Goal: Task Accomplishment & Management: Manage account settings

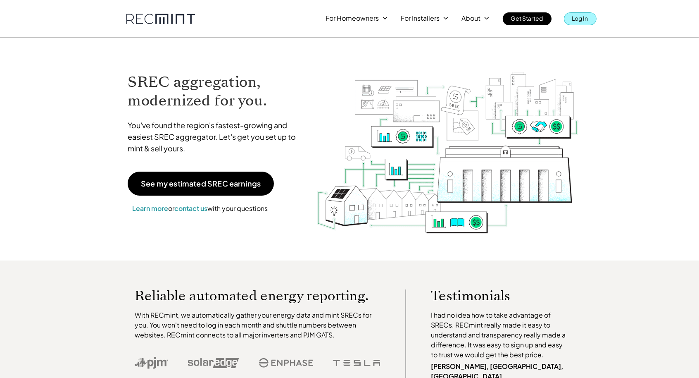
click at [577, 21] on p "Log In" at bounding box center [580, 18] width 16 height 12
click at [580, 16] on p "Log In" at bounding box center [580, 18] width 16 height 12
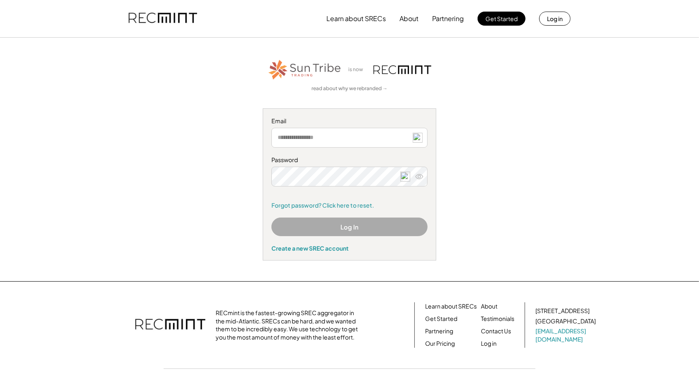
type input "**********"
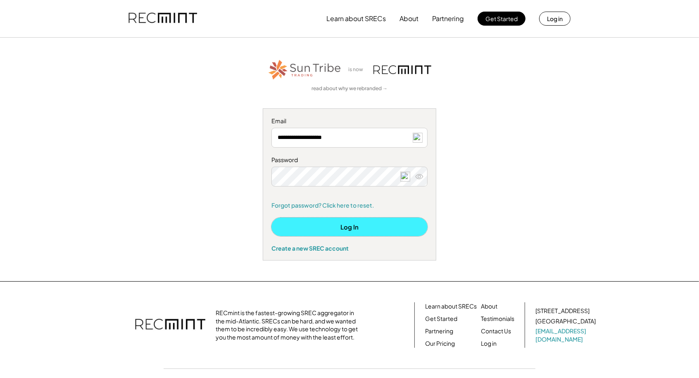
click at [348, 226] on button "Log In" at bounding box center [349, 226] width 156 height 19
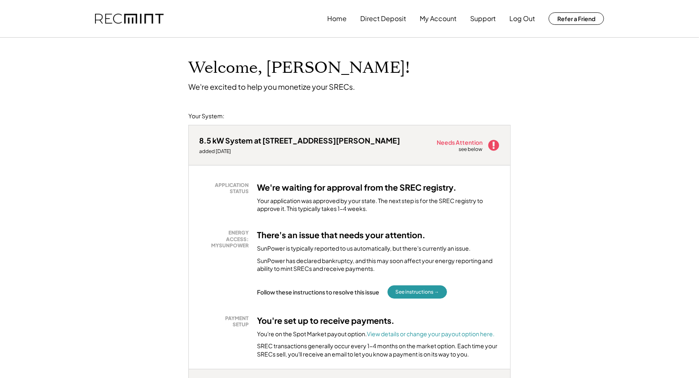
click at [678, 21] on div "Home Direct Deposit My Account Support Log Out Refer a Friend" at bounding box center [349, 19] width 699 height 38
drag, startPoint x: 687, startPoint y: 121, endPoint x: 678, endPoint y: 121, distance: 9.5
click at [523, 19] on button "Log Out" at bounding box center [523, 18] width 26 height 17
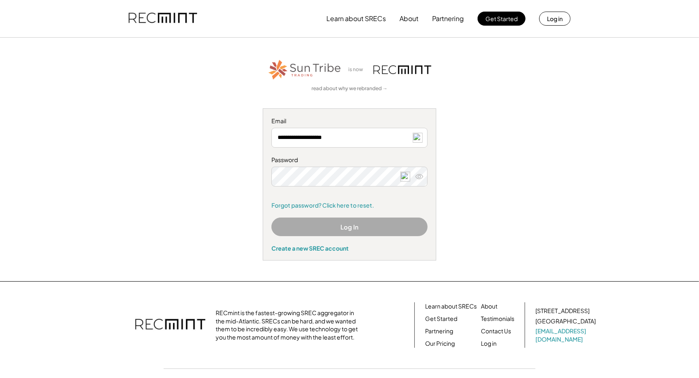
click at [419, 178] on use at bounding box center [419, 176] width 7 height 5
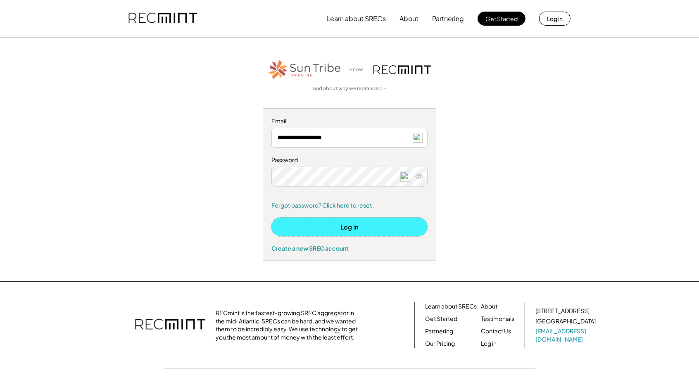
drag, startPoint x: 397, startPoint y: 225, endPoint x: 408, endPoint y: 209, distance: 20.2
click at [397, 224] on button "Log In" at bounding box center [349, 226] width 156 height 19
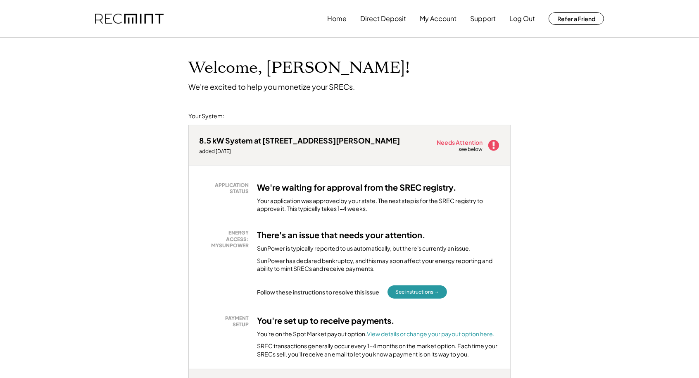
scroll to position [46, 0]
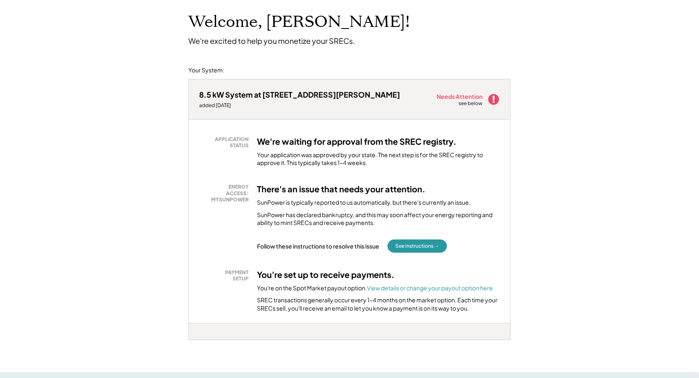
click at [494, 101] on use at bounding box center [493, 99] width 11 height 11
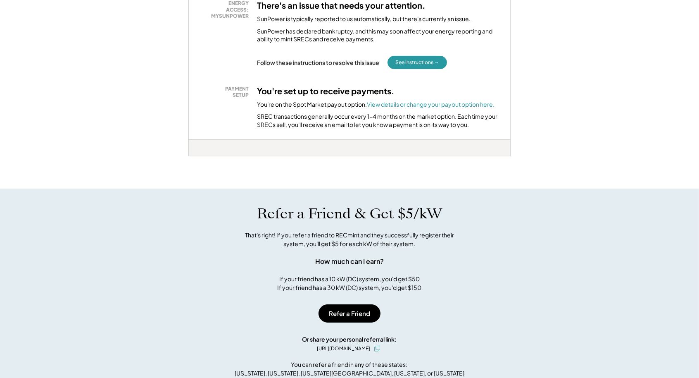
scroll to position [92, 0]
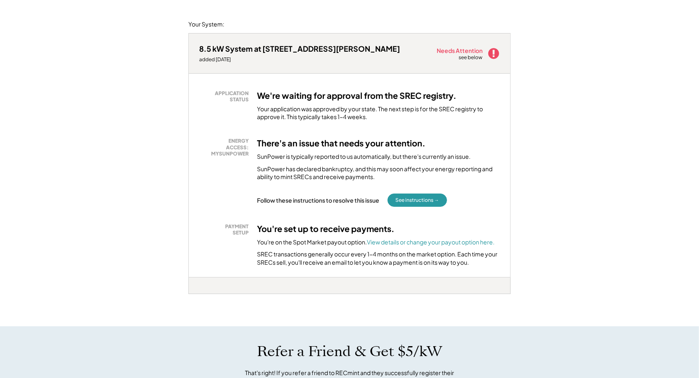
click at [474, 51] on div "Needs Attention" at bounding box center [460, 51] width 47 height 6
click at [474, 58] on div "see below" at bounding box center [471, 57] width 25 height 7
click at [421, 201] on button "See instructions →" at bounding box center [418, 199] width 60 height 13
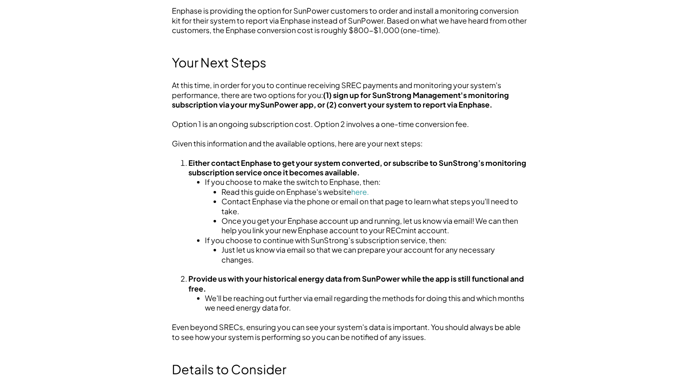
scroll to position [548, 0]
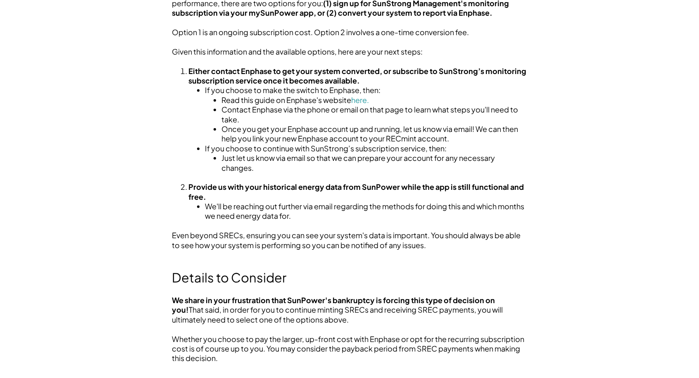
click at [149, 305] on div "Learn about SRECs About Partnering Get Started Log in Next Steps for SunPower C…" at bounding box center [349, 52] width 699 height 1200
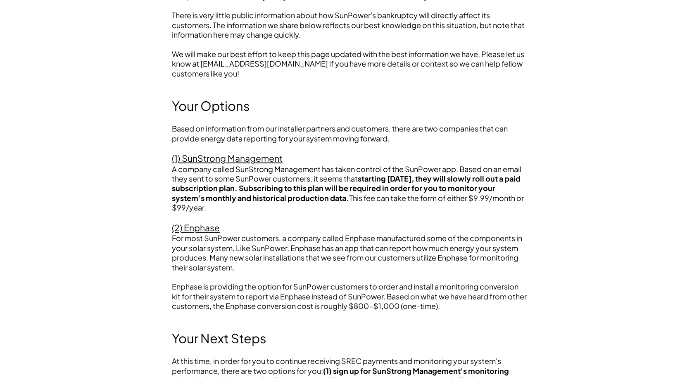
scroll to position [0, 0]
